Goal: Task Accomplishment & Management: Manage account settings

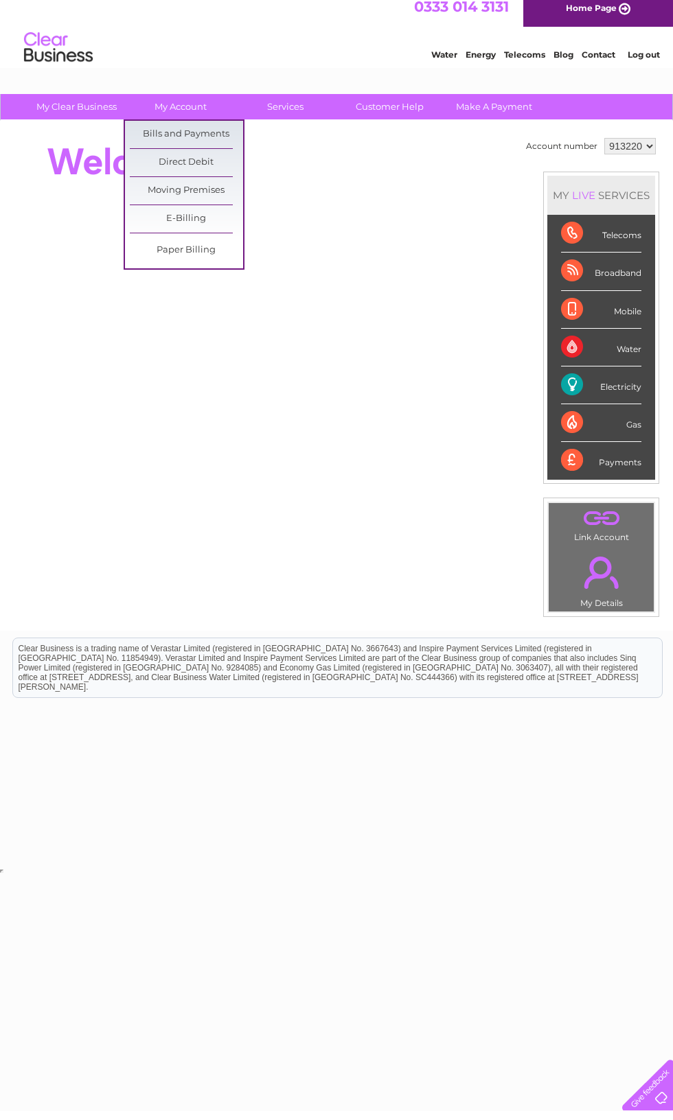
click at [146, 138] on link "Bills and Payments" at bounding box center [186, 143] width 113 height 27
click at [154, 138] on link "Bills and Payments" at bounding box center [186, 143] width 113 height 27
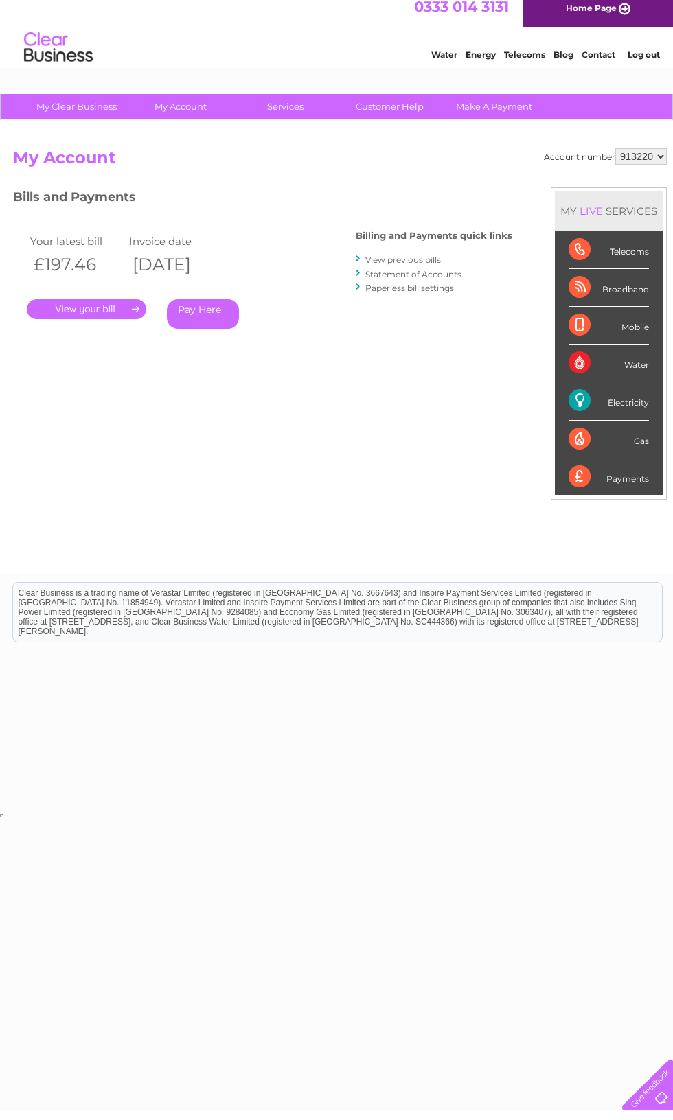
click at [382, 264] on link "View previous bills" at bounding box center [403, 269] width 76 height 10
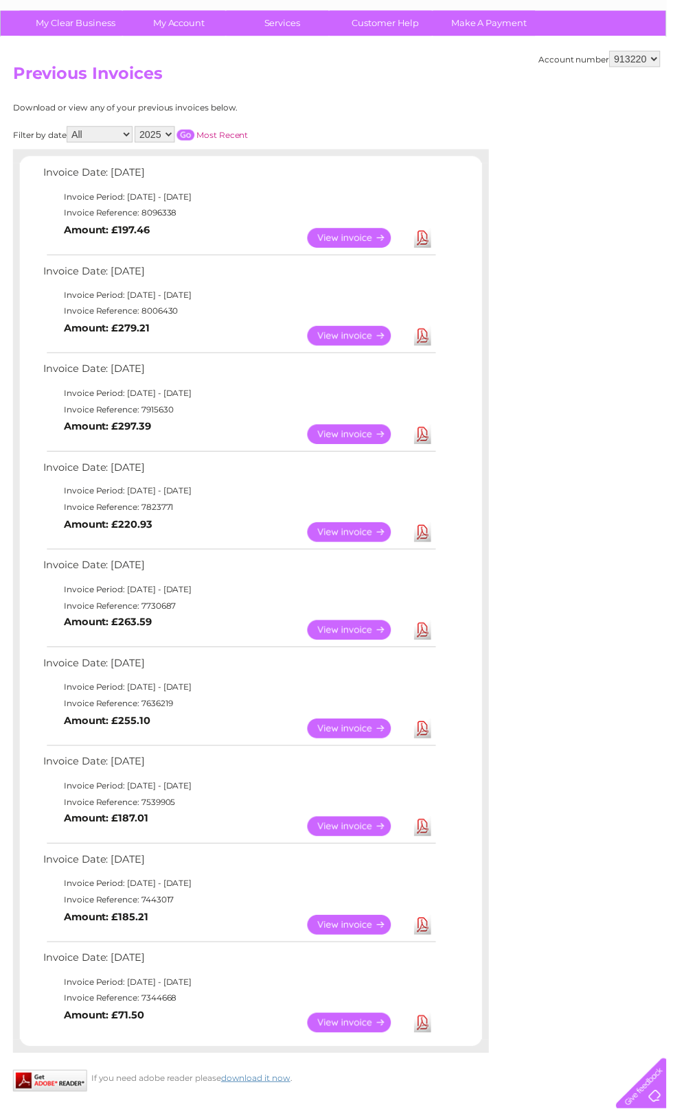
scroll to position [94, 0]
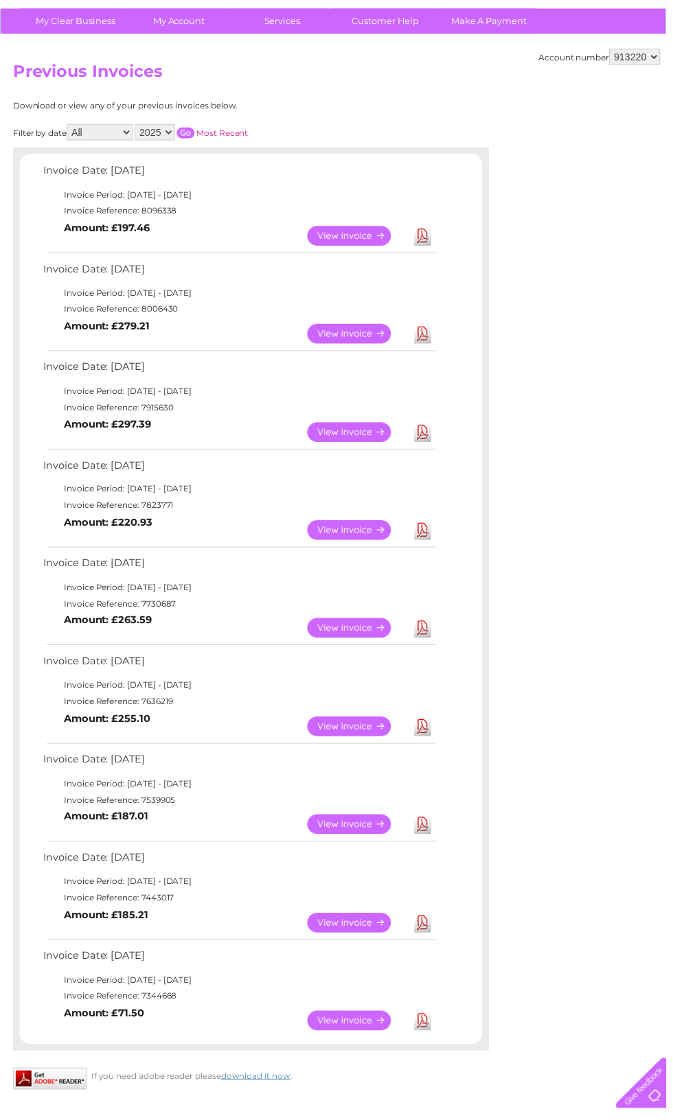
click at [358, 645] on link "View" at bounding box center [360, 635] width 101 height 20
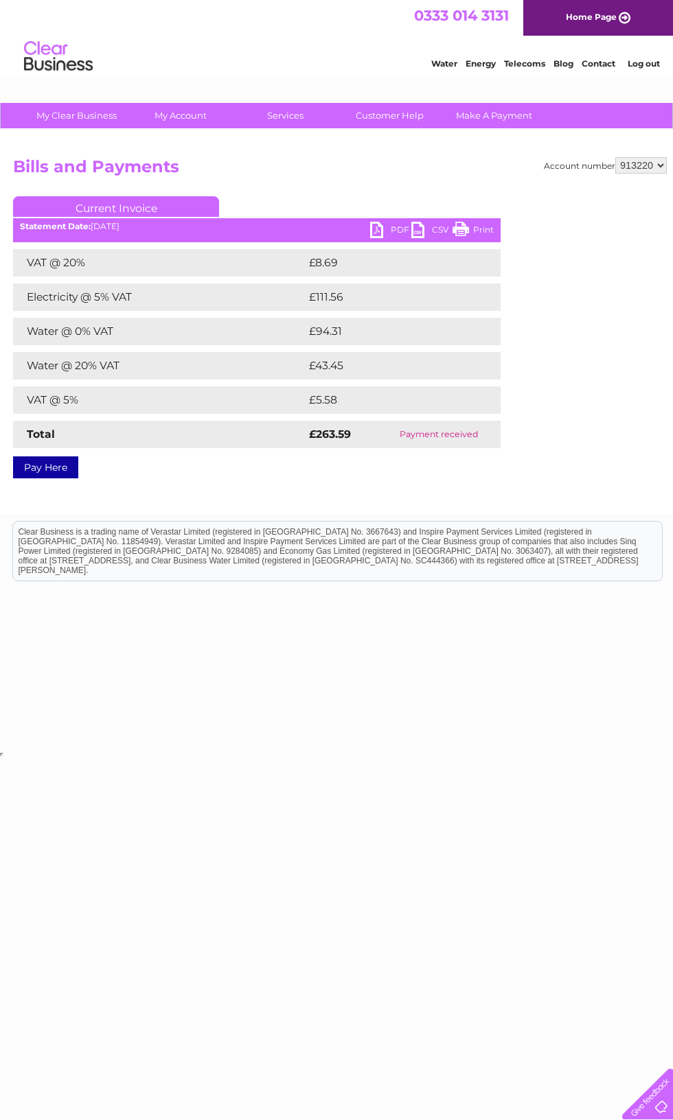
click at [391, 227] on link "PDF" at bounding box center [390, 232] width 41 height 20
